Goal: Check status: Check status

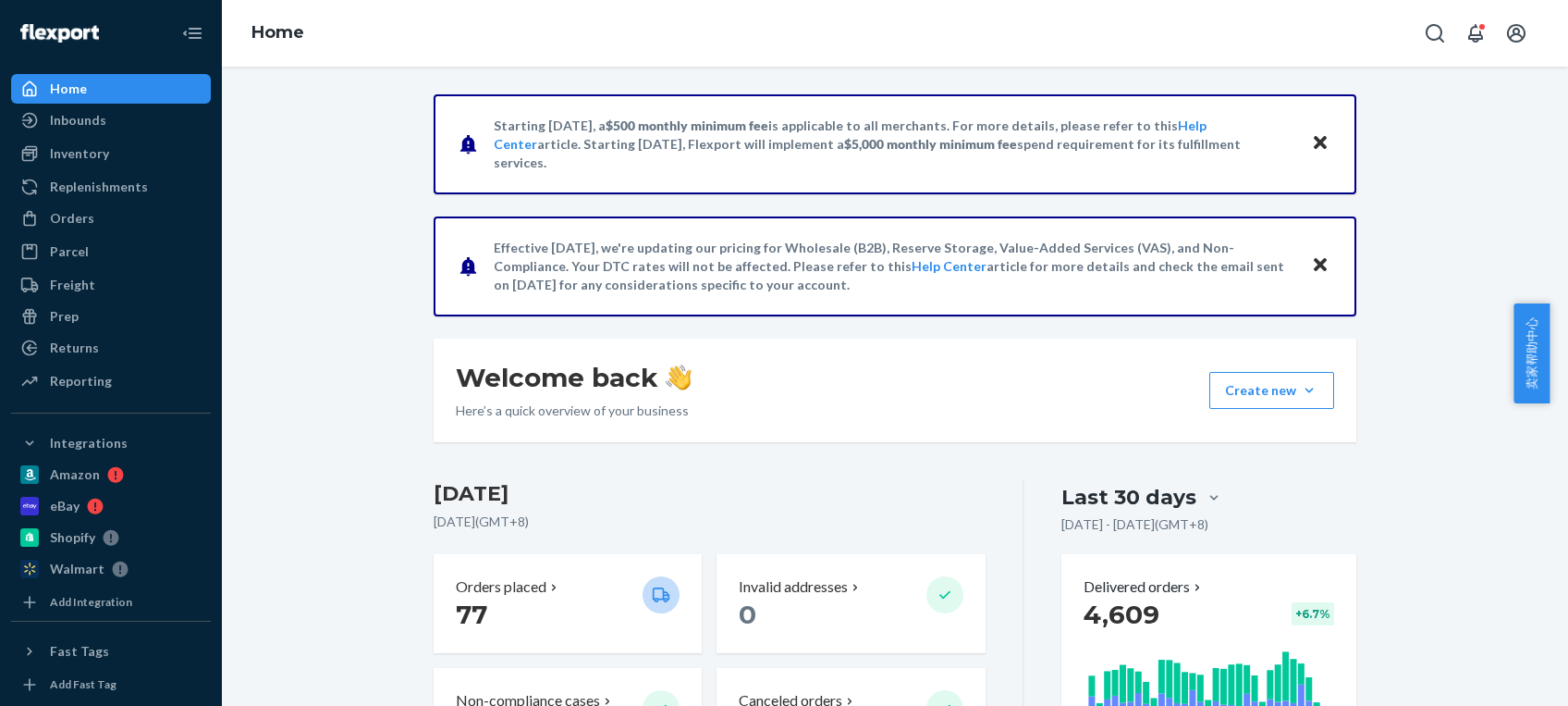
drag, startPoint x: 128, startPoint y: 230, endPoint x: 215, endPoint y: 121, distance: 139.5
click at [128, 230] on div "Orders" at bounding box center [111, 218] width 196 height 25
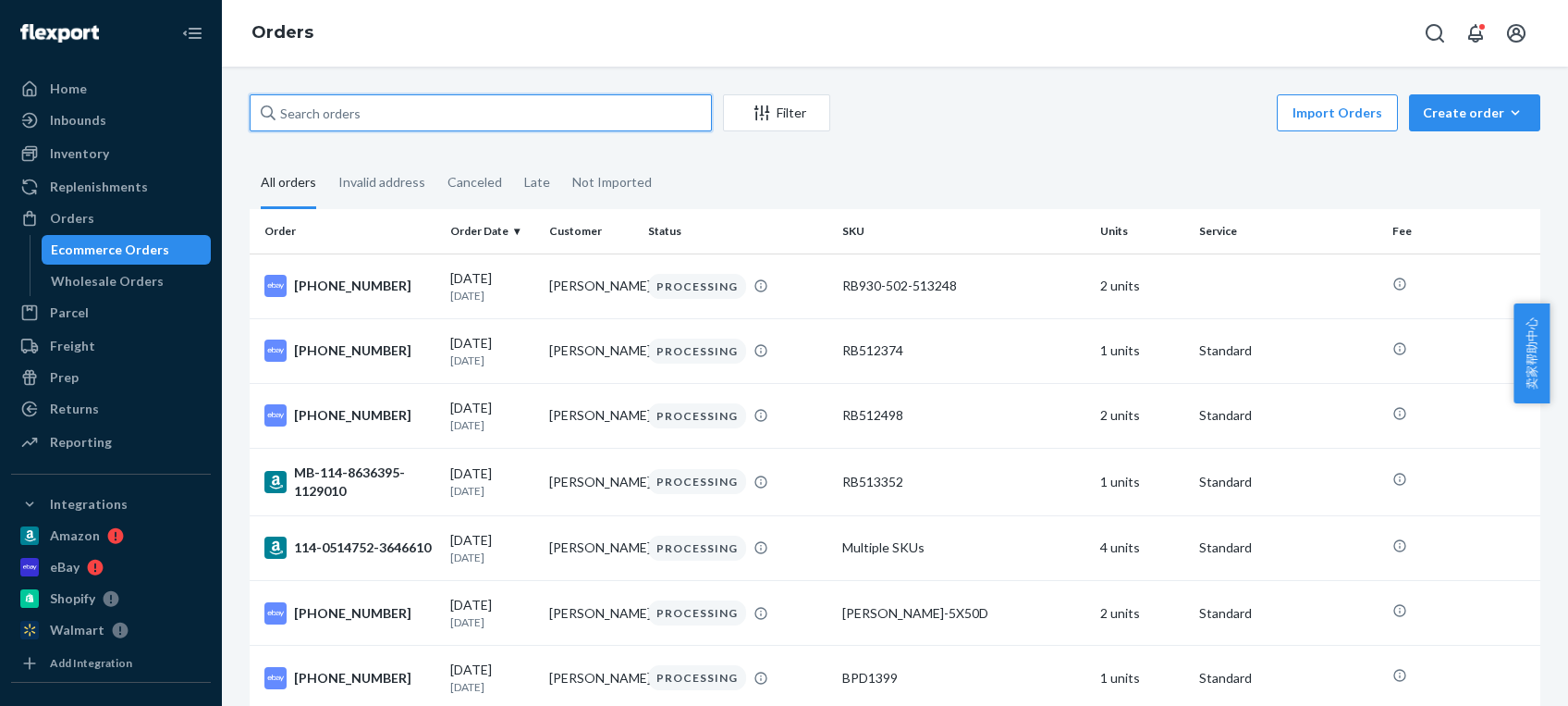
click at [482, 108] on input "text" at bounding box center [481, 112] width 462 height 37
paste input "[PHONE_NUMBER]"
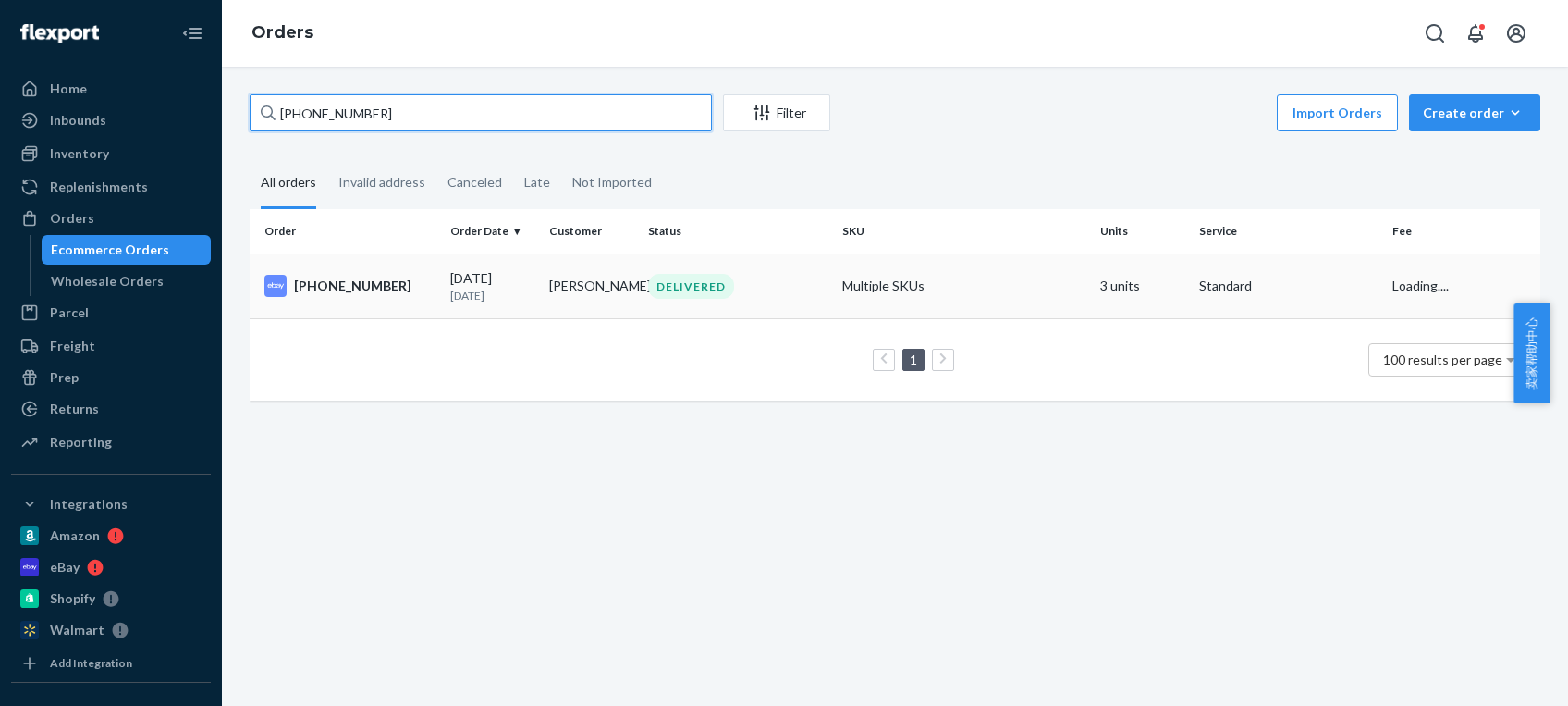
type input "[PHONE_NUMBER]"
click at [726, 297] on div "DELIVERED" at bounding box center [737, 286] width 186 height 25
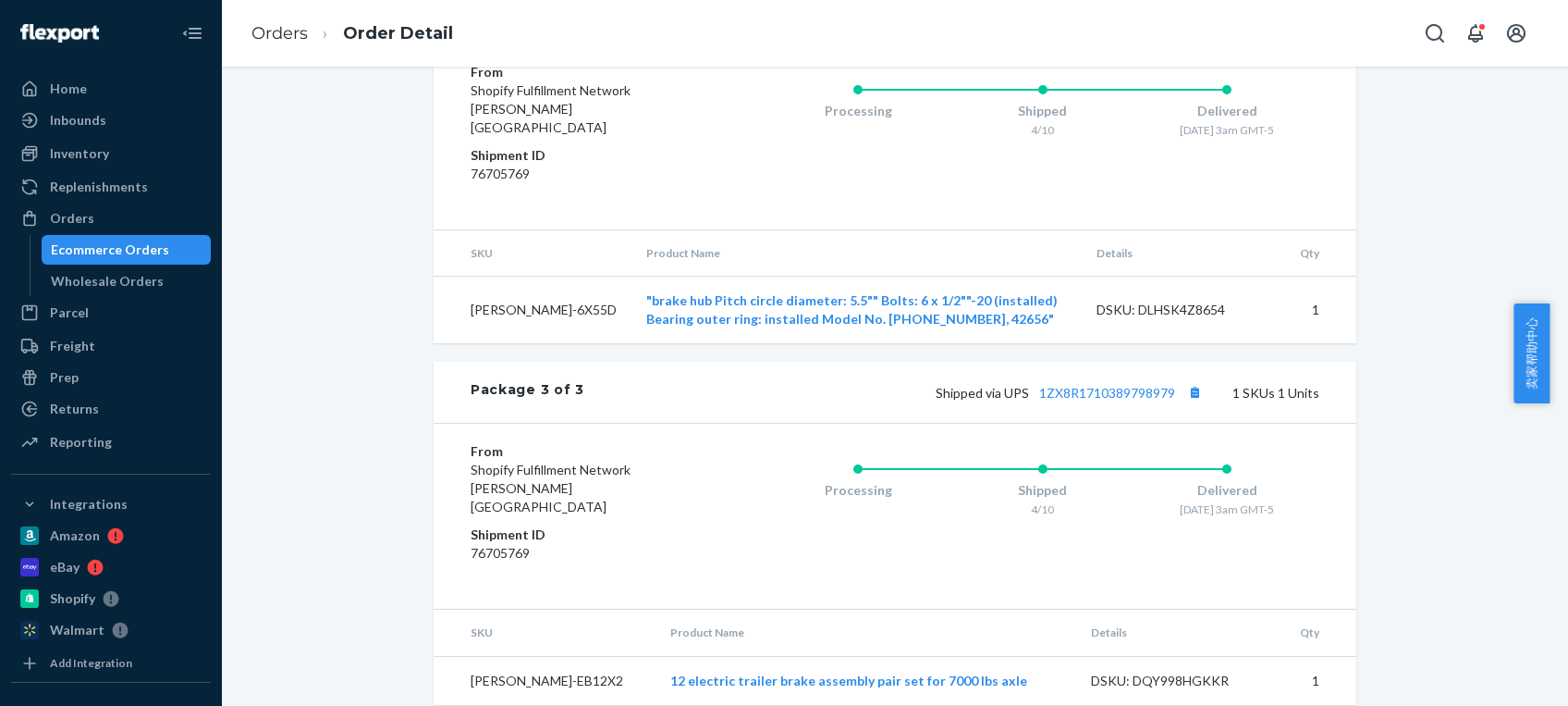
scroll to position [902, 0]
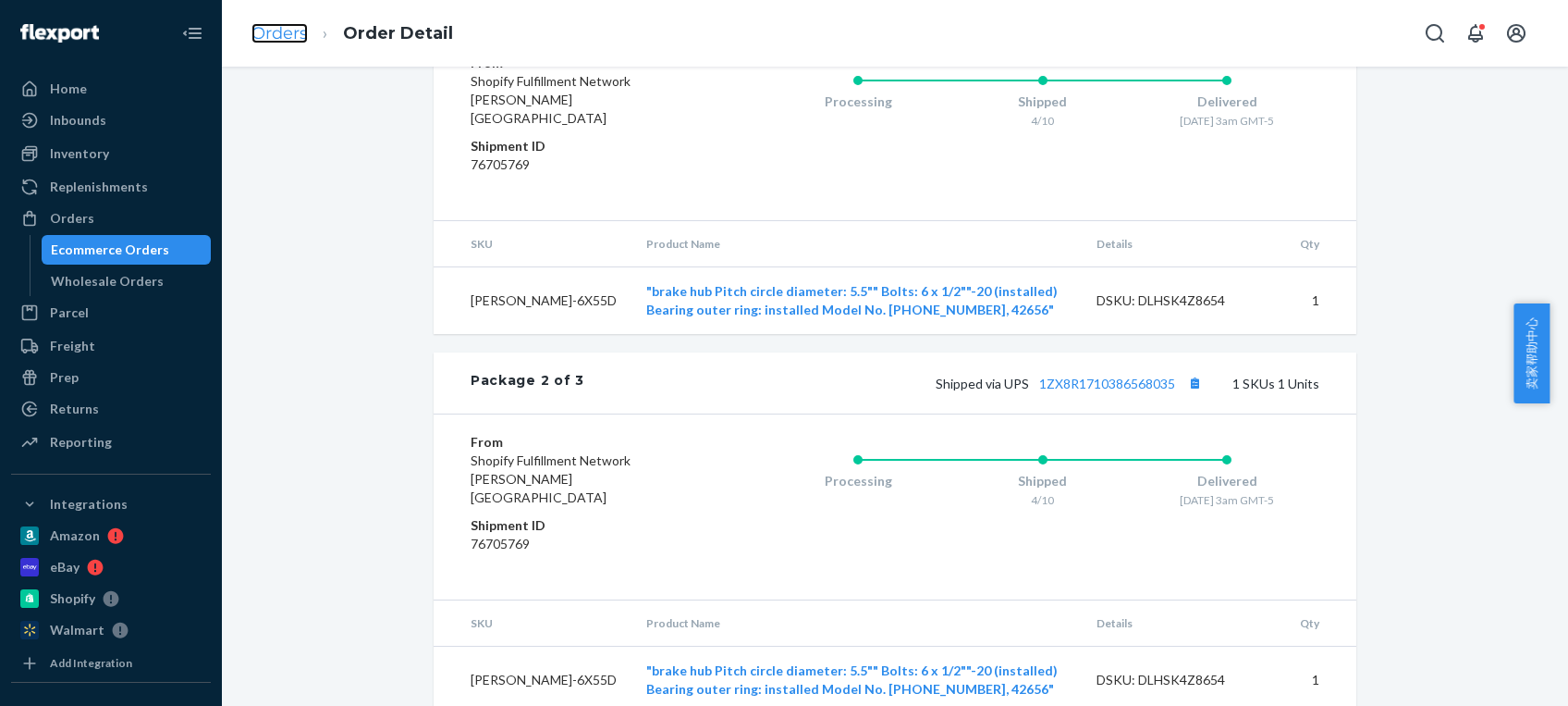
click at [269, 27] on link "Orders" at bounding box center [280, 34] width 57 height 21
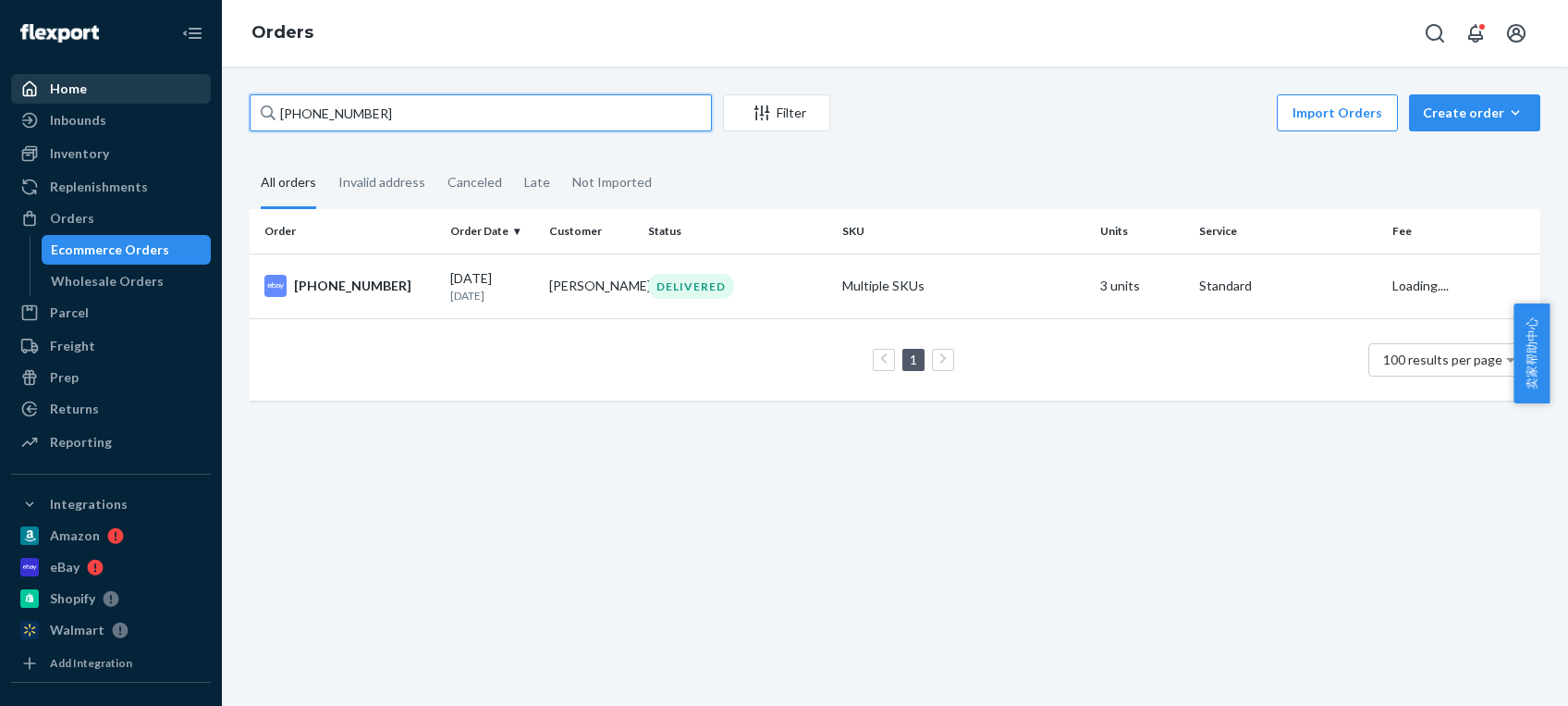
drag, startPoint x: 440, startPoint y: 109, endPoint x: 113, endPoint y: 87, distance: 327.7
click at [108, 92] on div "Home Inbounds Shipping Plans Problems Inventory Products Replenishments Orders …" at bounding box center [784, 353] width 1568 height 706
paste input "[PHONE_NUMBER]"
type input "[PHONE_NUMBER]"
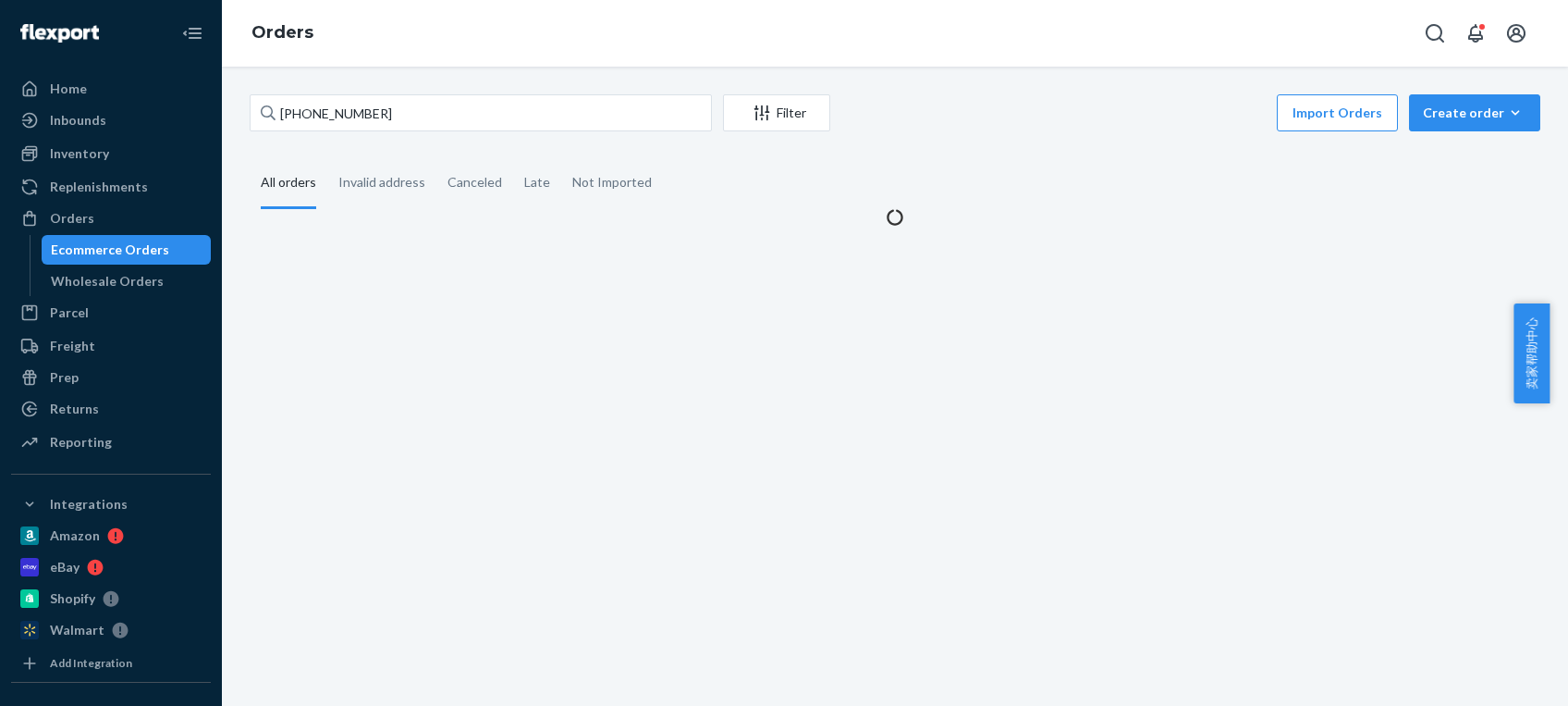
click at [1011, 126] on div "Import Orders Create order Ecommerce order Removal order" at bounding box center [1191, 115] width 699 height 42
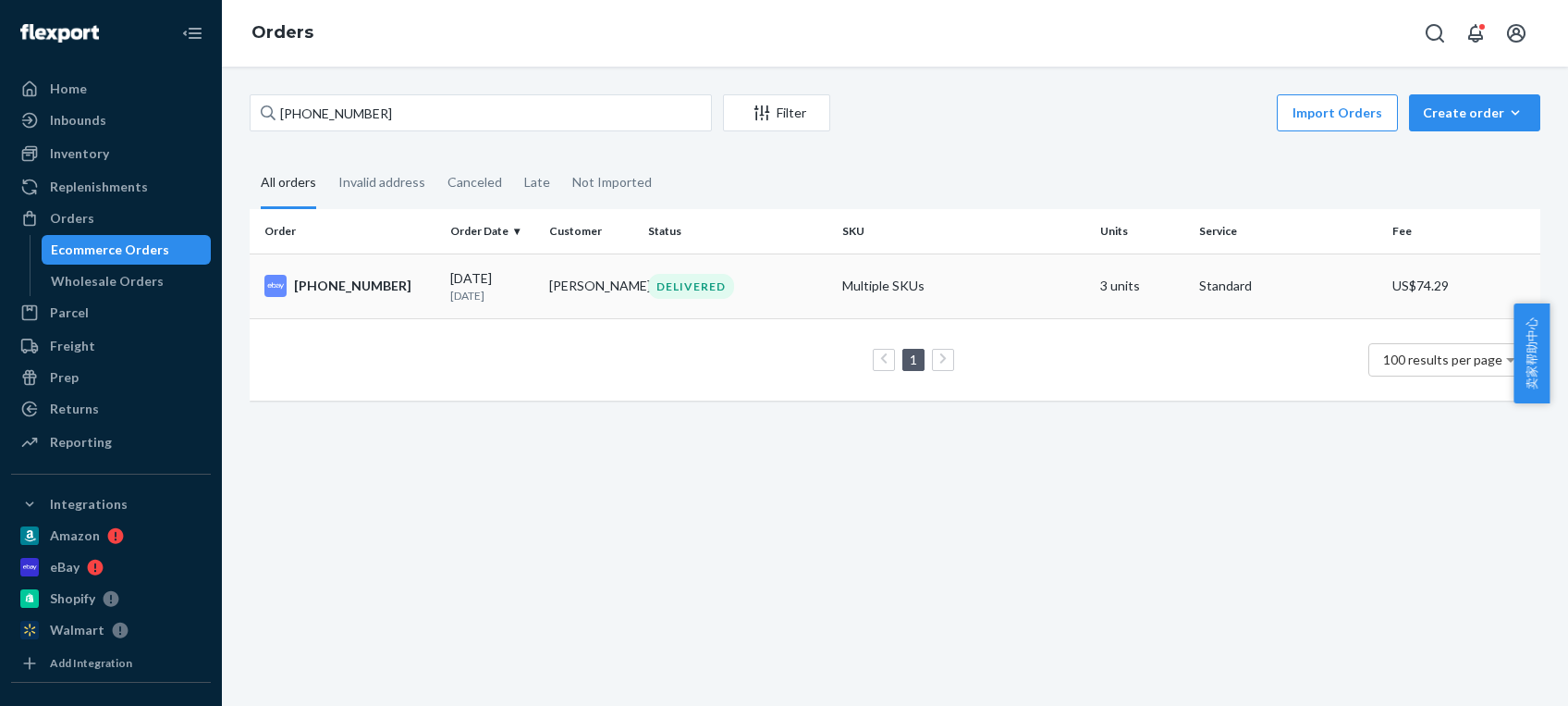
click at [630, 275] on td "[PERSON_NAME]" at bounding box center [591, 286] width 99 height 65
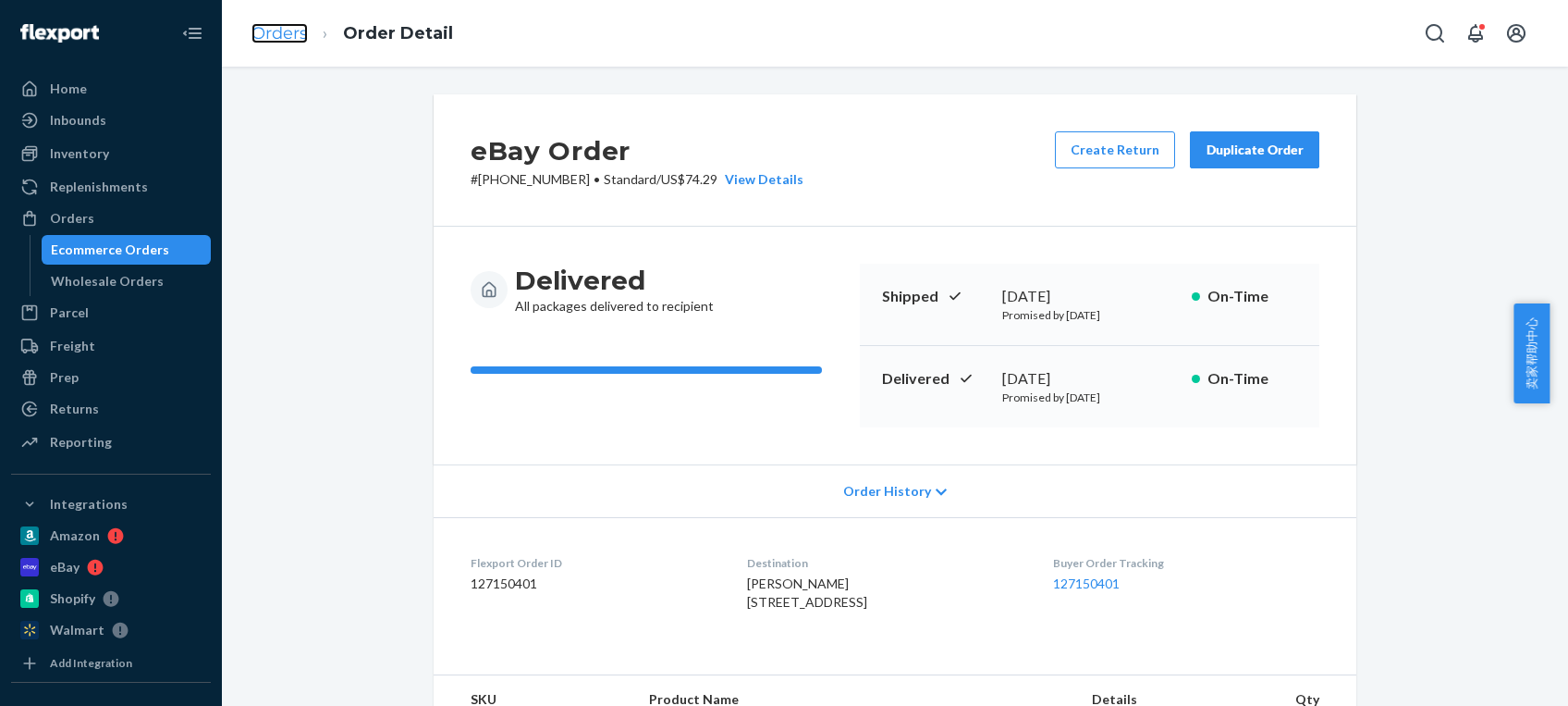
click at [275, 36] on link "Orders" at bounding box center [280, 34] width 57 height 21
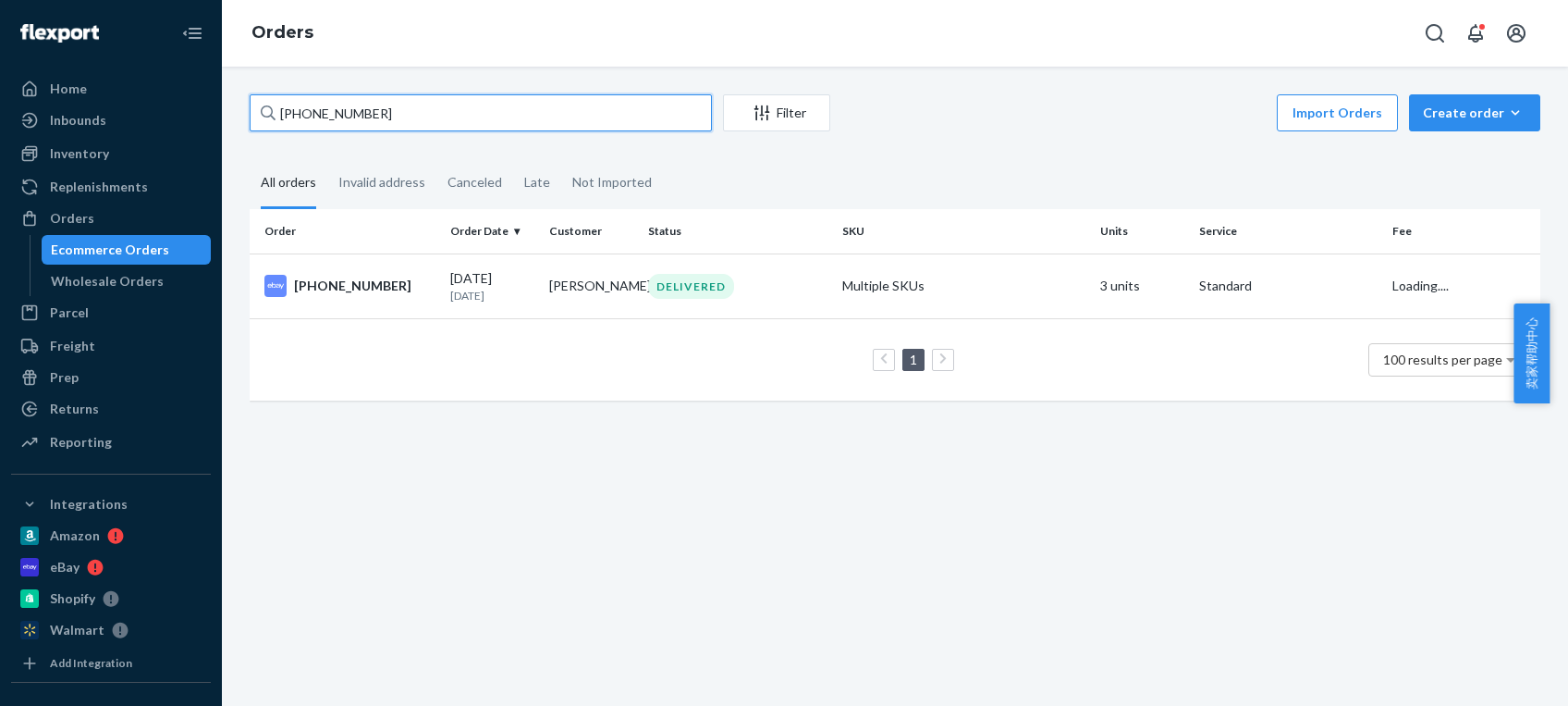
drag, startPoint x: 338, startPoint y: 115, endPoint x: 200, endPoint y: 102, distance: 138.6
click at [200, 106] on div "Home Inbounds Shipping Plans Problems Inventory Products Replenishments Orders …" at bounding box center [784, 353] width 1568 height 706
paste input "BJT9XHUYEG"
type input "BJT9XHUYEG"
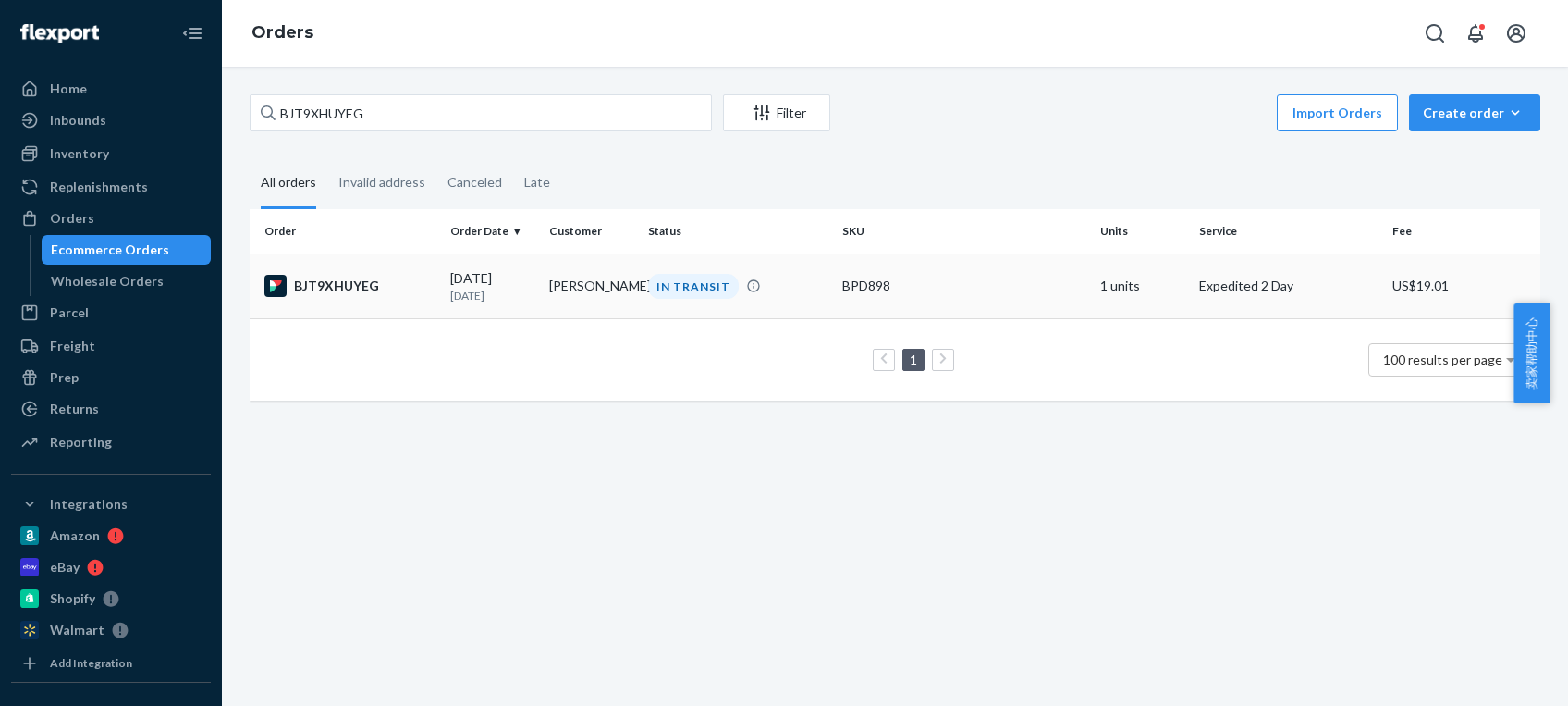
click at [532, 281] on td "[DATE] [DATE]" at bounding box center [492, 286] width 99 height 65
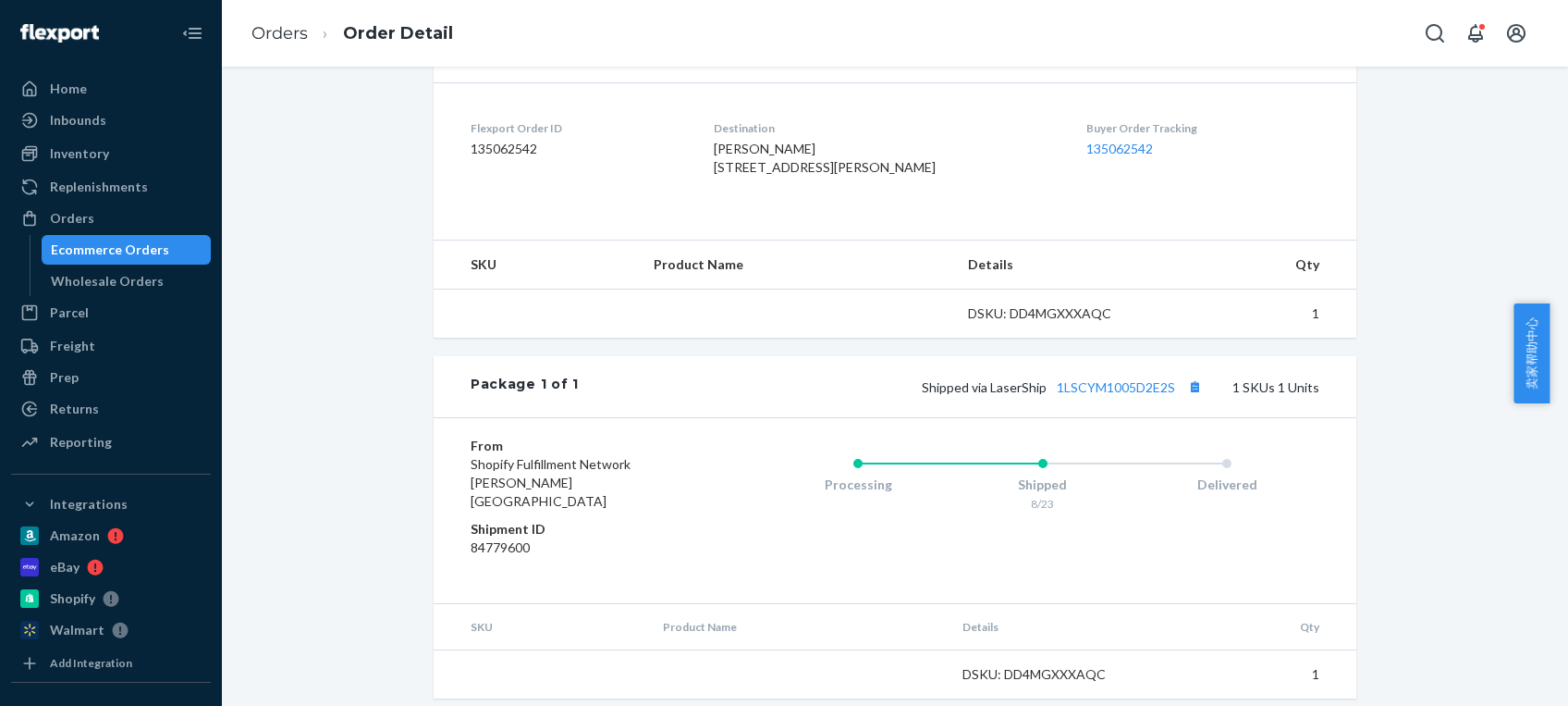
scroll to position [467, 0]
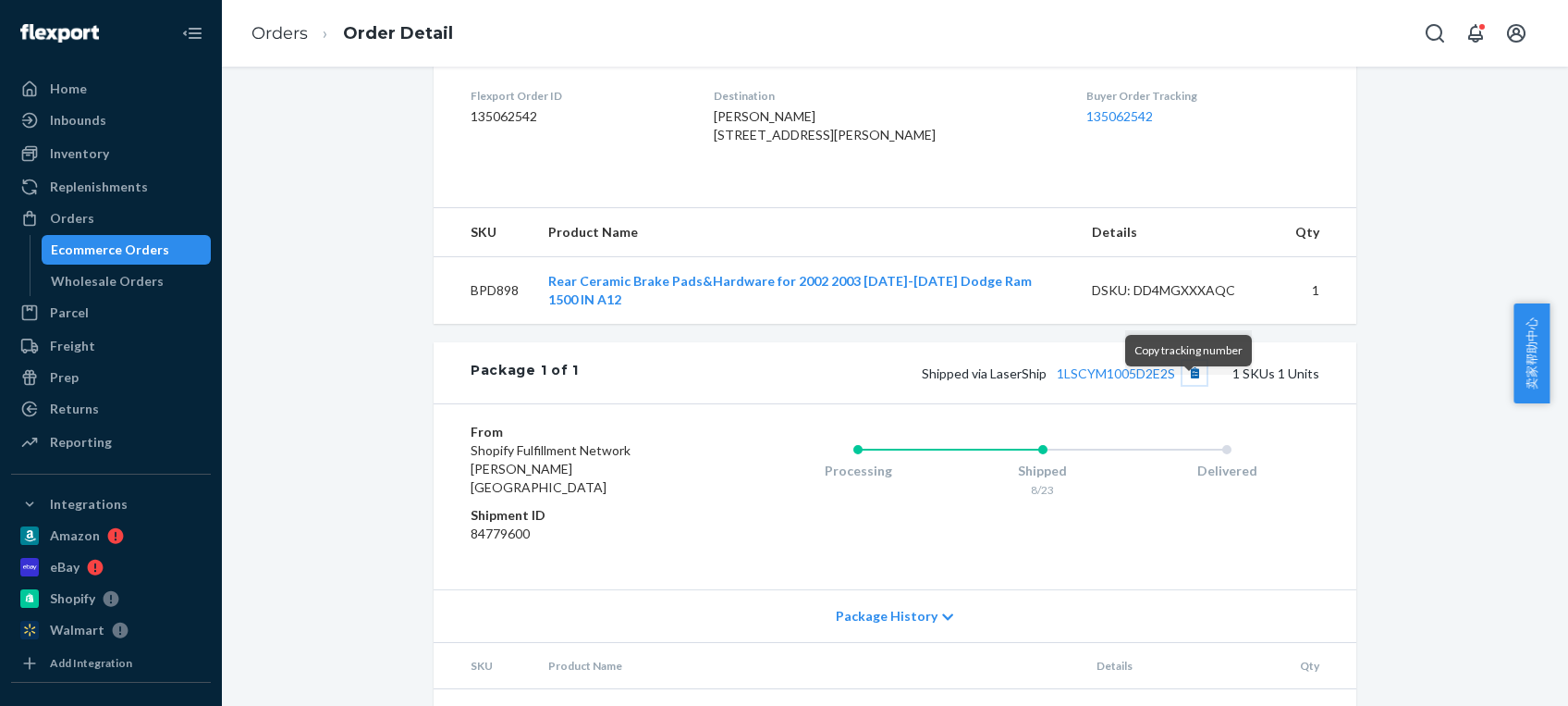
click at [1184, 385] on button "Copy tracking number" at bounding box center [1193, 372] width 24 height 24
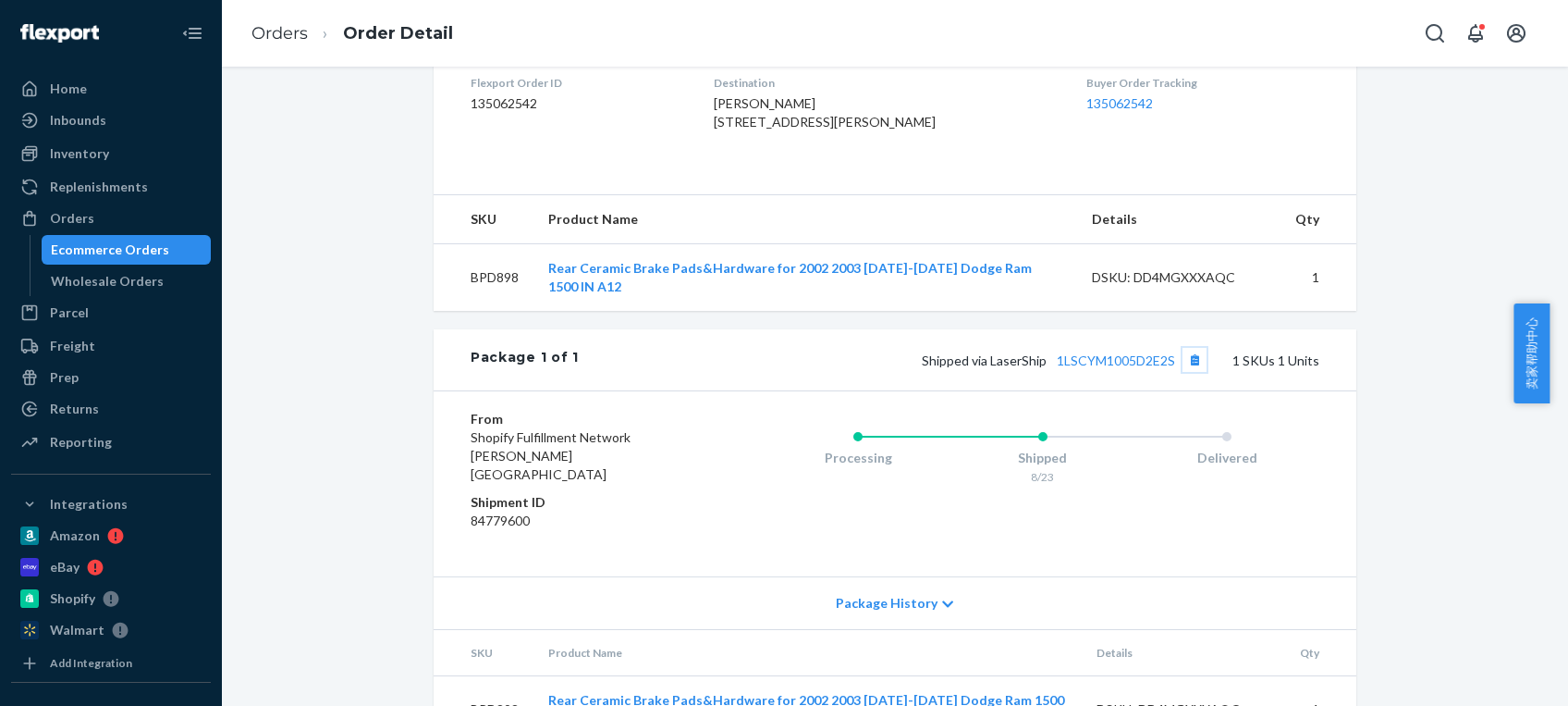
scroll to position [520, 0]
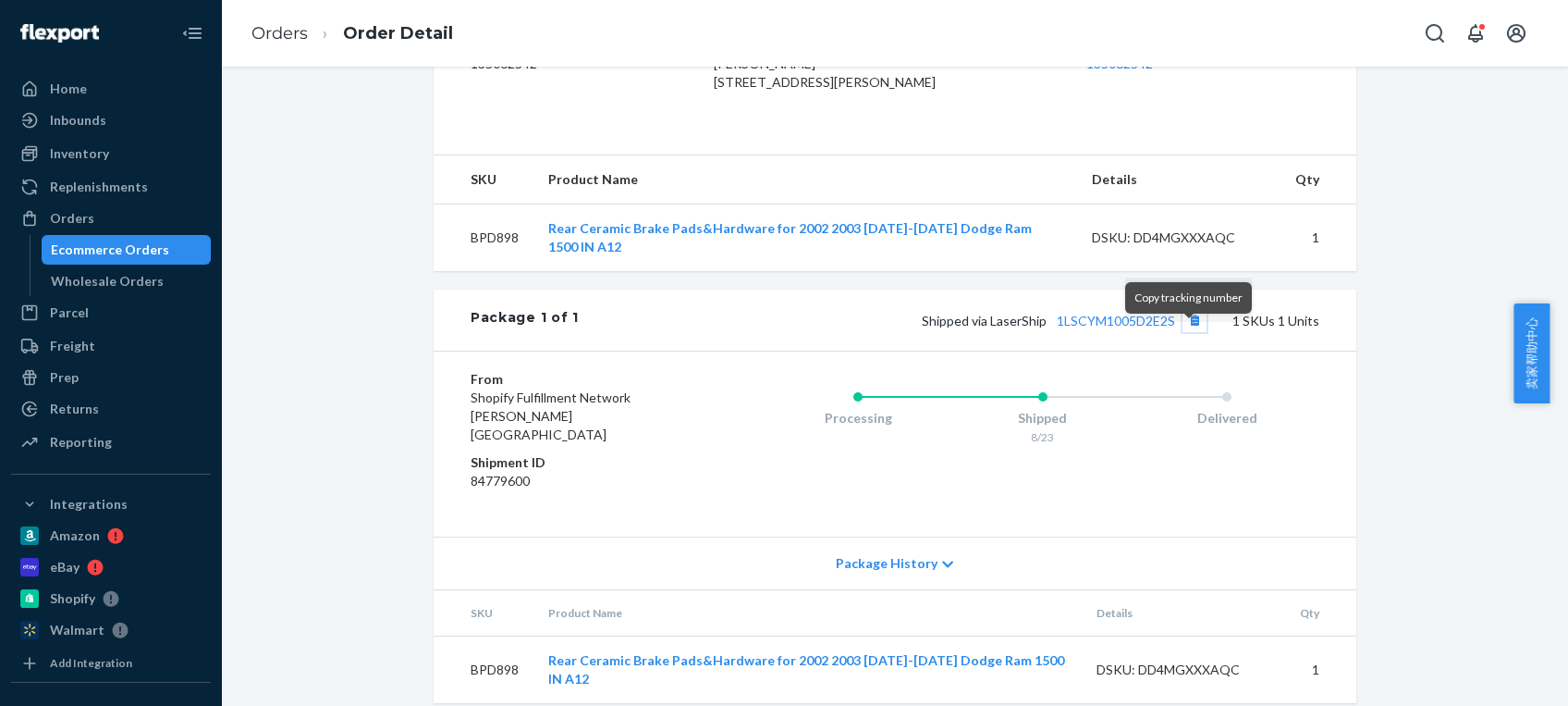
drag, startPoint x: 1186, startPoint y: 336, endPoint x: 1157, endPoint y: 328, distance: 30.1
click at [1186, 332] on button "Copy tracking number" at bounding box center [1193, 319] width 24 height 24
